Goal: Task Accomplishment & Management: Manage account settings

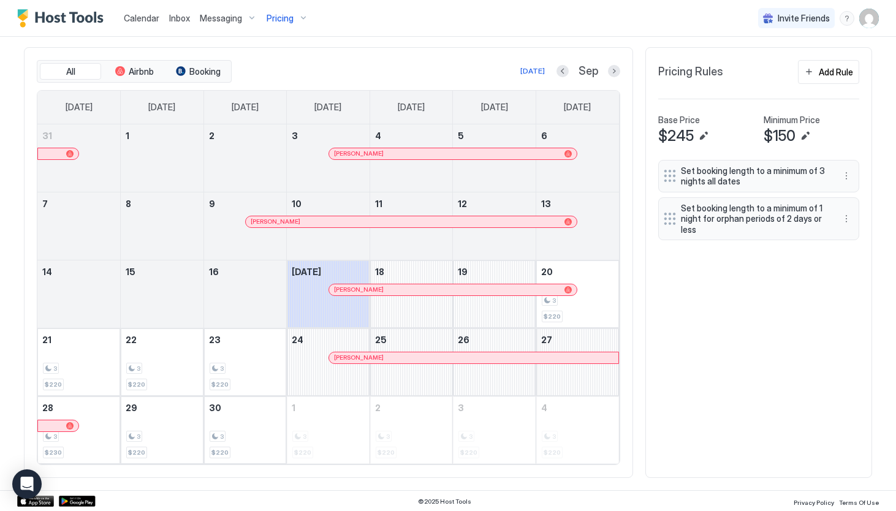
scroll to position [235, 705]
click at [213, 29] on button "Messaging" at bounding box center [228, 18] width 67 height 36
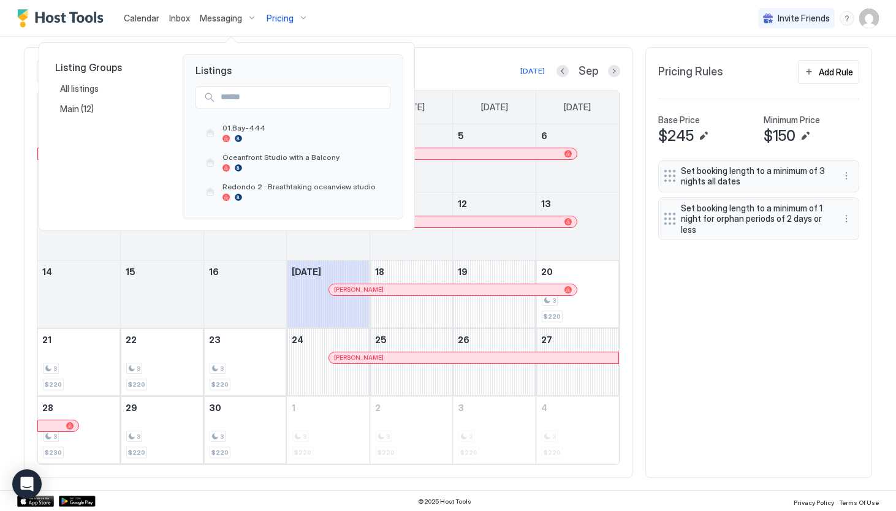
click at [215, 17] on div at bounding box center [448, 255] width 896 height 511
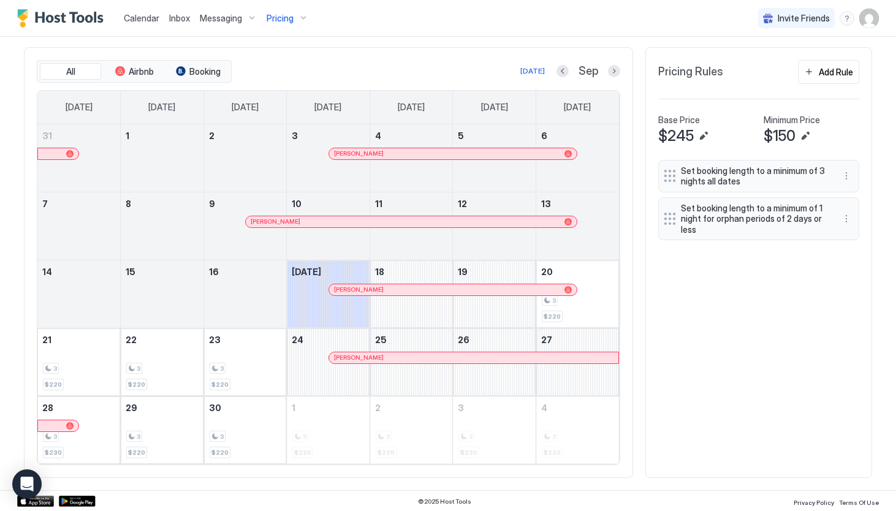
click at [215, 17] on span "Messaging" at bounding box center [221, 18] width 42 height 11
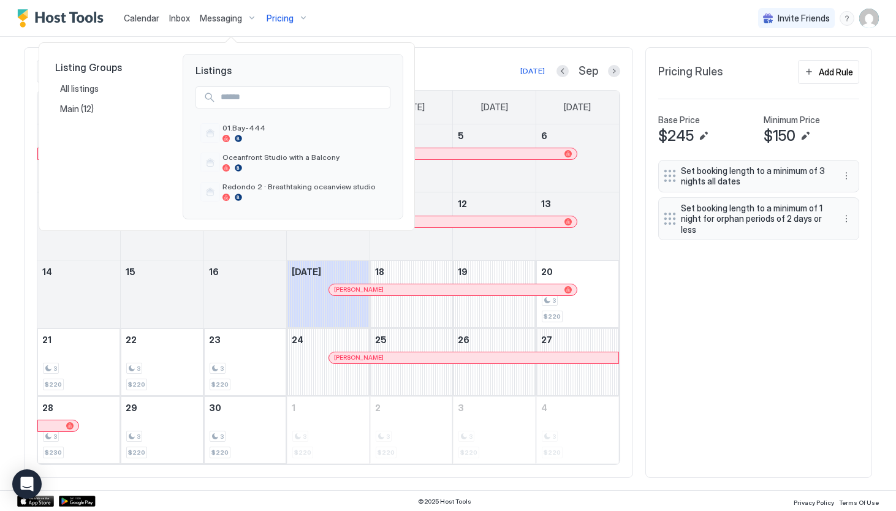
click at [228, 22] on div at bounding box center [448, 255] width 896 height 511
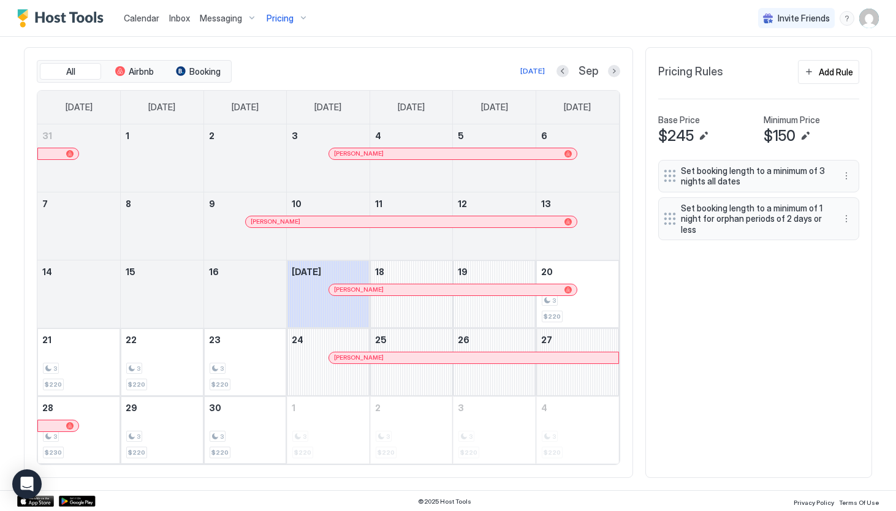
click at [247, 19] on div "Messaging" at bounding box center [228, 18] width 67 height 21
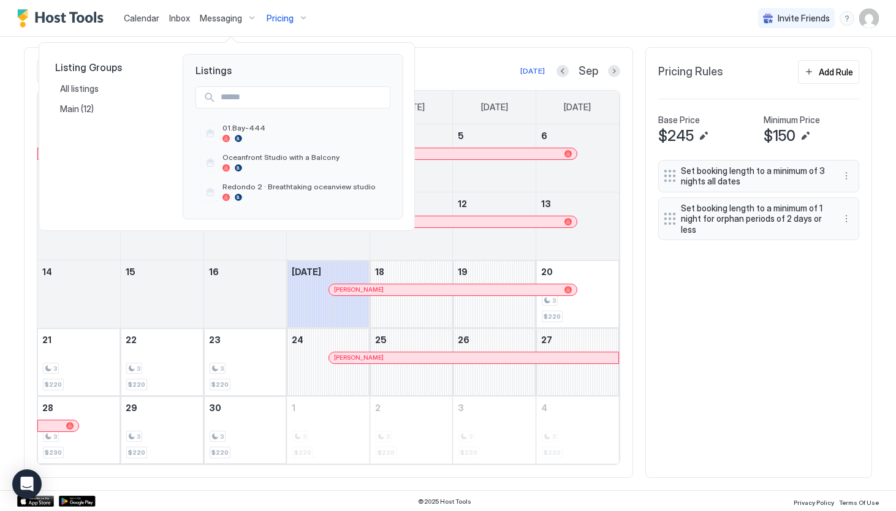
click at [247, 19] on div at bounding box center [448, 255] width 896 height 511
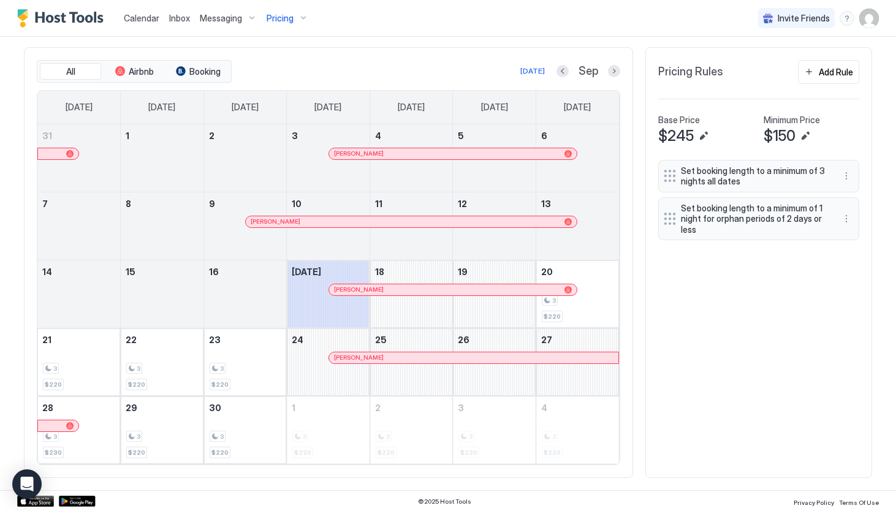
click at [180, 21] on span "Inbox" at bounding box center [179, 18] width 21 height 10
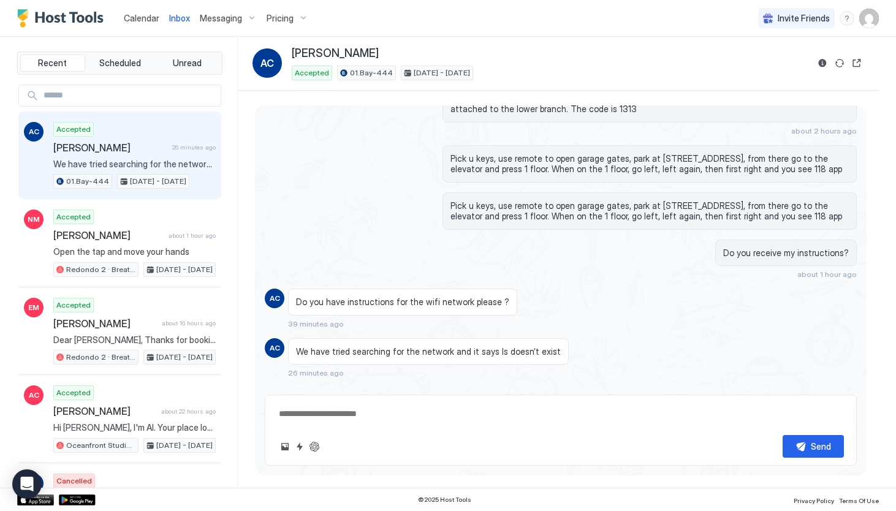
scroll to position [1220, 0]
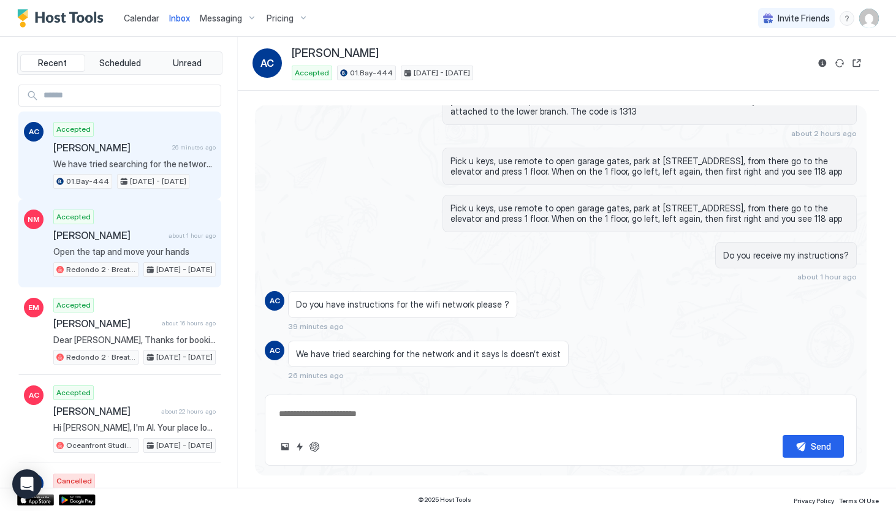
click at [108, 249] on span "Open the tap and move your hands" at bounding box center [134, 251] width 162 height 11
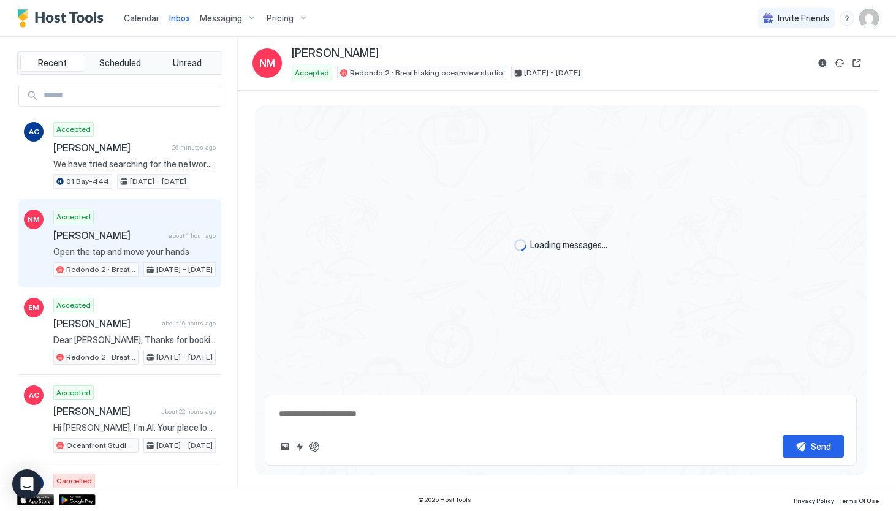
scroll to position [1744, 0]
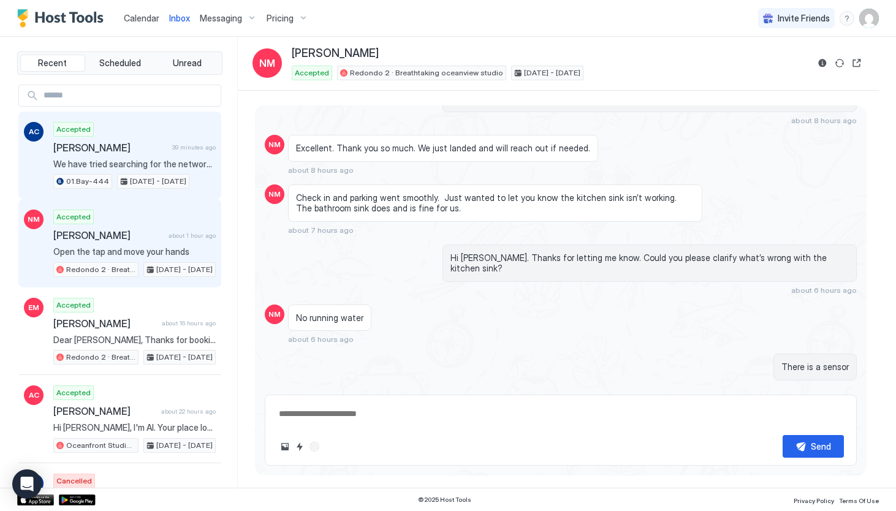
click at [130, 166] on span "We have tried searching for the network and it says Is doesn’t exist" at bounding box center [134, 164] width 162 height 11
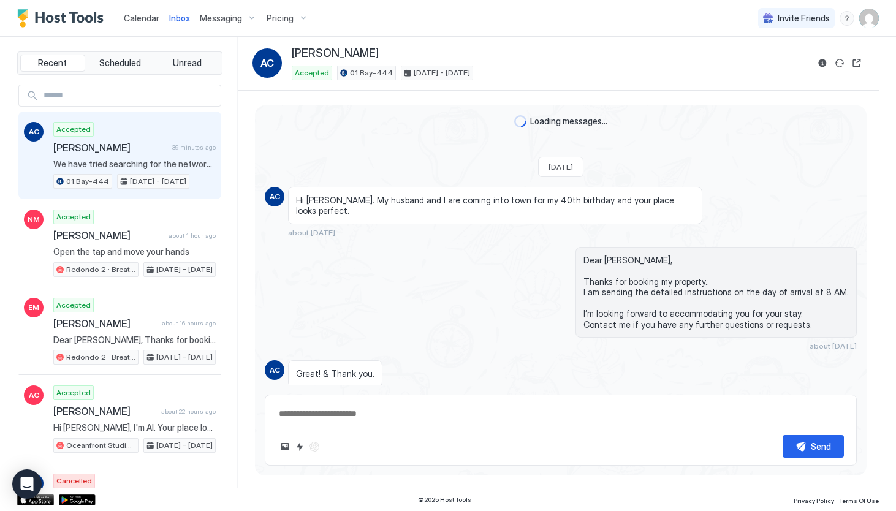
scroll to position [890, 0]
